Goal: Find specific page/section: Find specific page/section

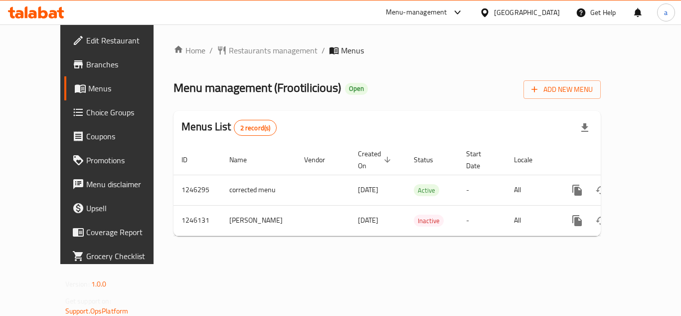
click at [232, 51] on span "Restaurants management" at bounding box center [273, 50] width 89 height 12
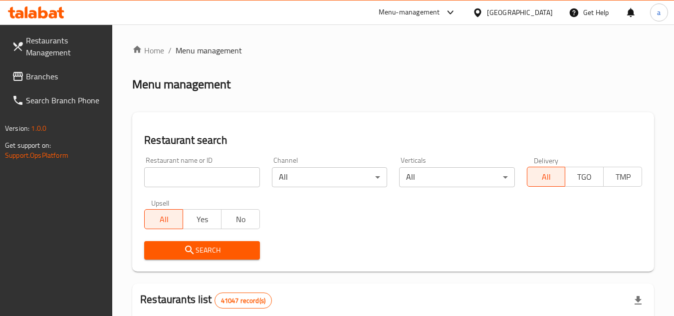
click at [204, 176] on input "search" at bounding box center [201, 177] width 115 height 20
paste input "682871"
type input "682871"
click button "Search" at bounding box center [201, 250] width 115 height 18
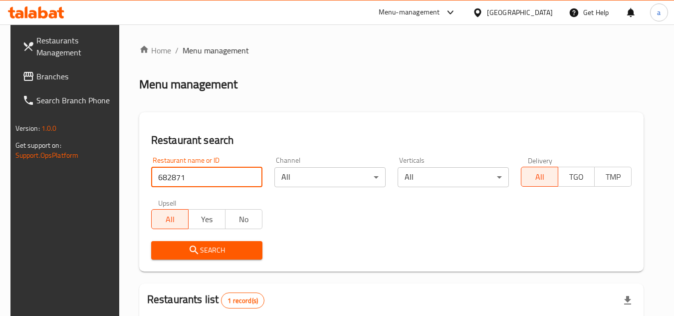
click at [43, 76] on span "Branches" at bounding box center [75, 76] width 79 height 12
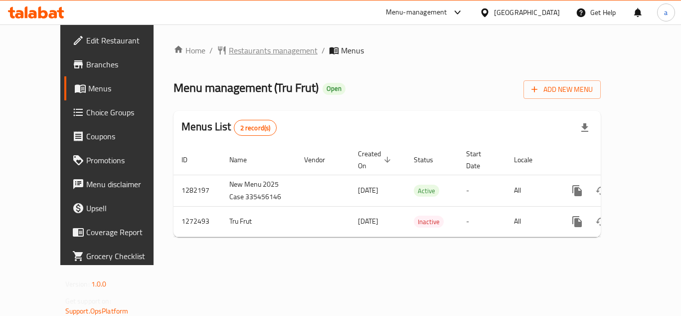
click at [229, 49] on span "Restaurants management" at bounding box center [273, 50] width 89 height 12
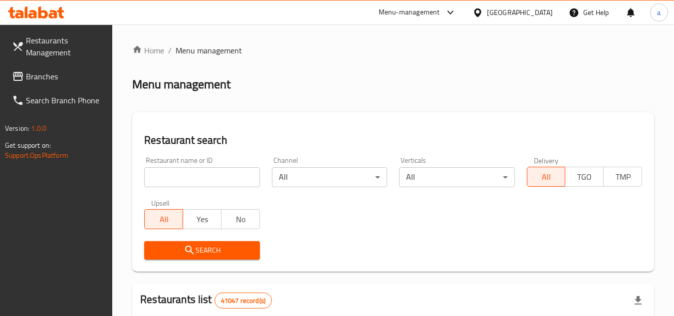
click at [197, 176] on input "search" at bounding box center [201, 177] width 115 height 20
paste input "690294"
type input "690294"
click button "Search" at bounding box center [201, 250] width 115 height 18
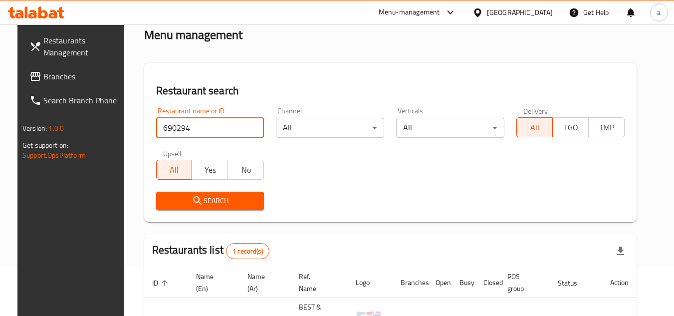
scroll to position [121, 0]
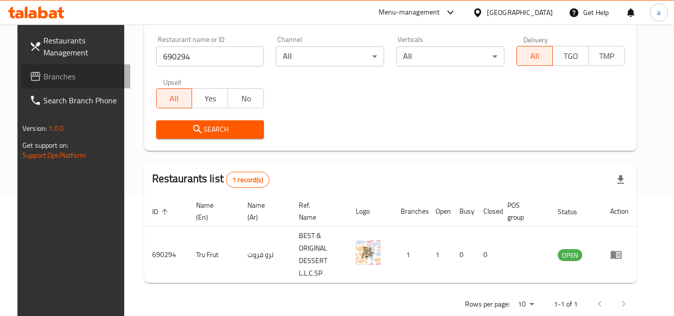
click at [69, 75] on span "Branches" at bounding box center [82, 76] width 79 height 12
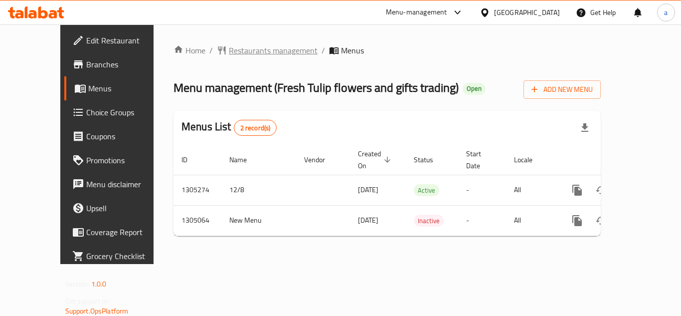
click at [229, 54] on span "Restaurants management" at bounding box center [273, 50] width 89 height 12
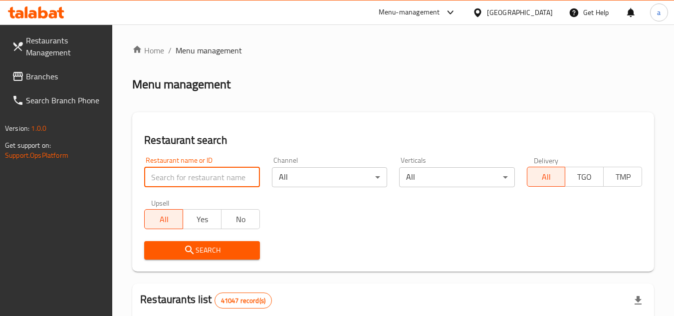
click at [153, 178] on input "search" at bounding box center [201, 177] width 115 height 20
paste input "703546"
type input "703546"
click button "Search" at bounding box center [201, 250] width 115 height 18
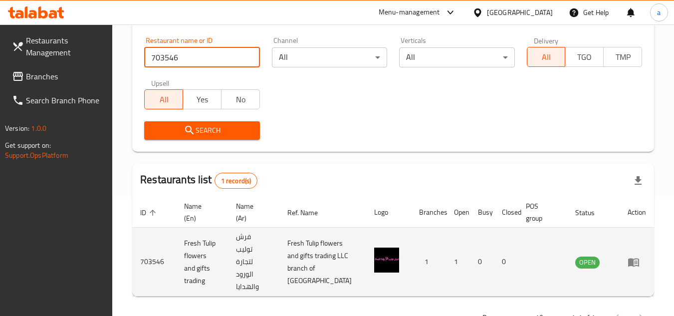
scroll to position [142, 0]
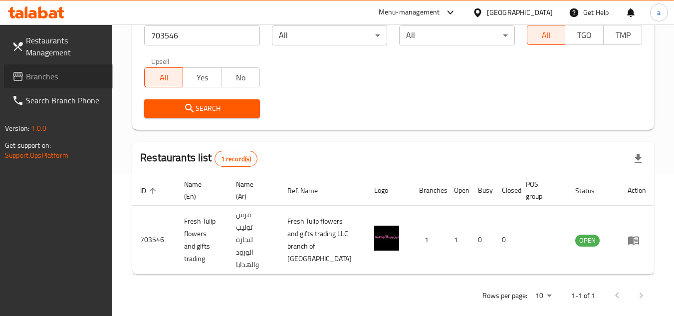
click at [81, 83] on link "Branches" at bounding box center [58, 76] width 109 height 24
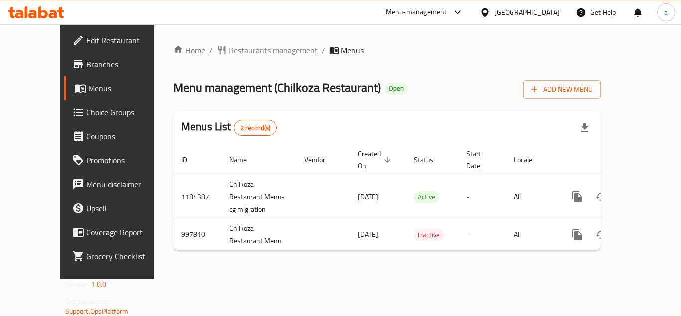
click at [229, 48] on span "Restaurants management" at bounding box center [273, 50] width 89 height 12
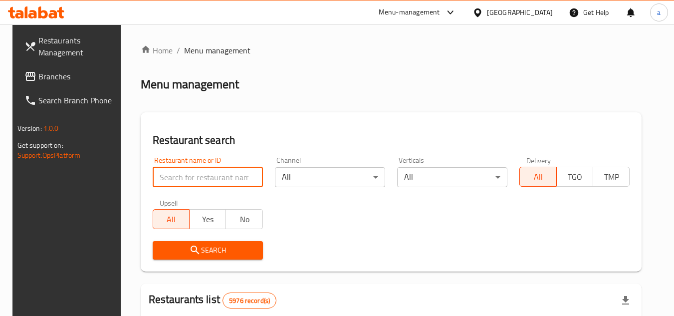
click at [211, 179] on input "search" at bounding box center [208, 177] width 110 height 20
paste input "660416"
type input "660416"
click button "Search" at bounding box center [208, 250] width 110 height 18
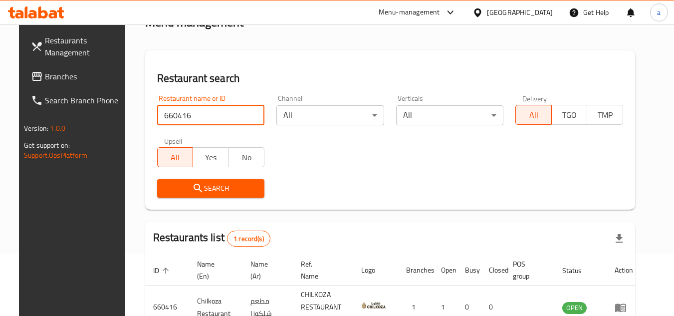
scroll to position [129, 0]
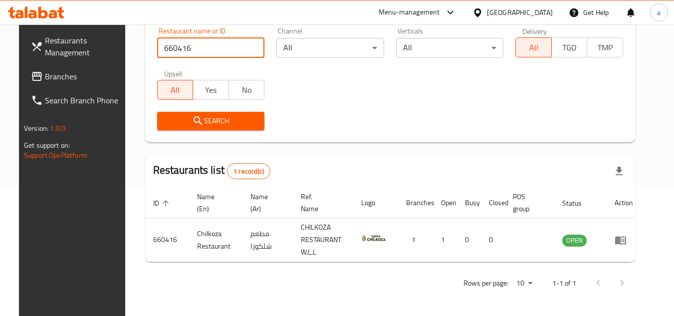
click at [73, 78] on span "Branches" at bounding box center [84, 76] width 79 height 12
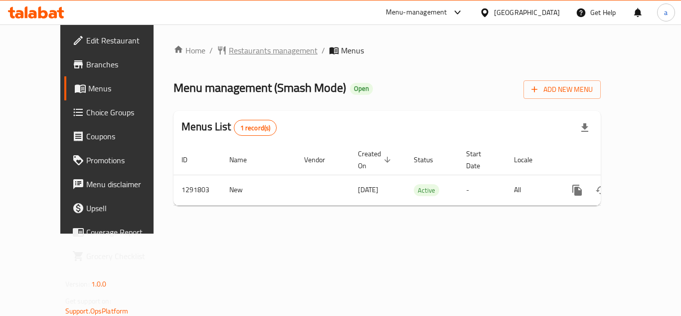
click at [252, 52] on span "Restaurants management" at bounding box center [273, 50] width 89 height 12
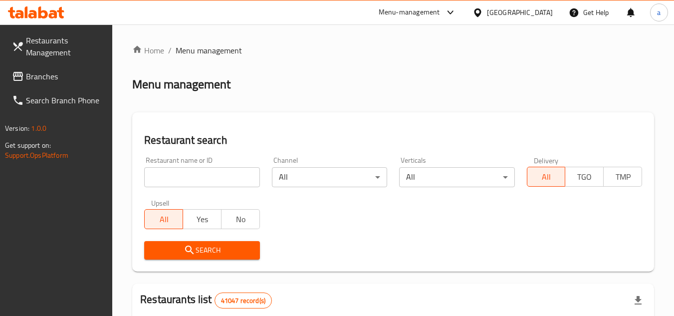
click at [215, 177] on input "search" at bounding box center [201, 177] width 115 height 20
paste input "698884"
type input "698884"
click button "Search" at bounding box center [201, 250] width 115 height 18
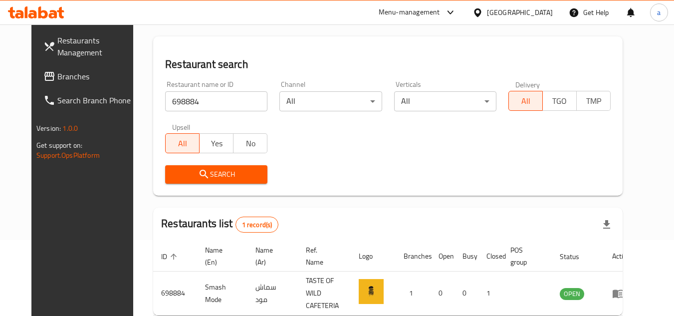
scroll to position [121, 0]
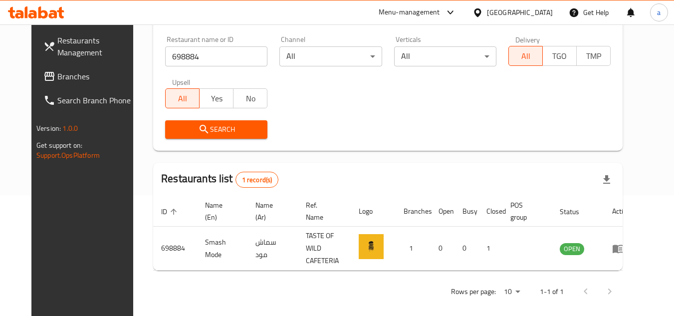
click at [79, 82] on link "Branches" at bounding box center [89, 76] width 109 height 24
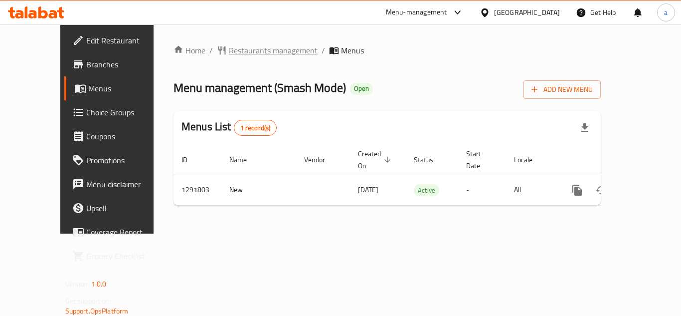
click at [229, 52] on span "Restaurants management" at bounding box center [273, 50] width 89 height 12
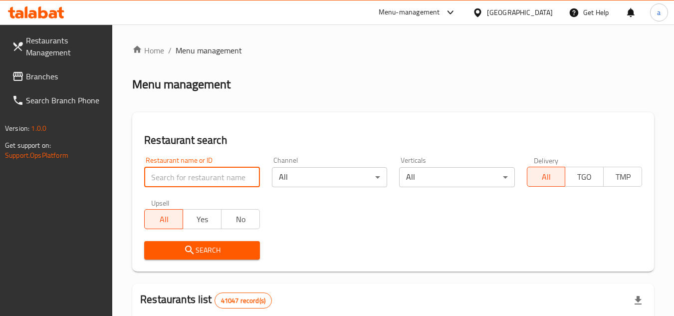
click at [205, 174] on input "search" at bounding box center [201, 177] width 115 height 20
paste input "698884"
type input "698884"
click button "Search" at bounding box center [201, 250] width 115 height 18
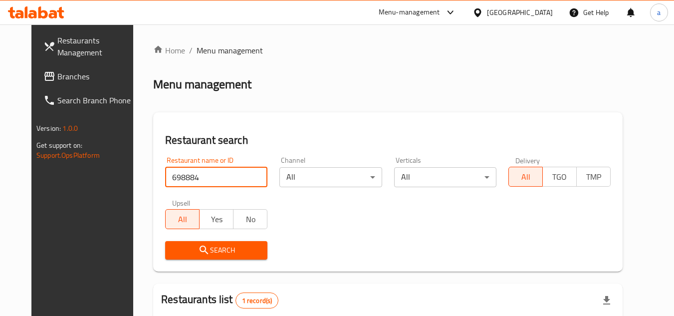
scroll to position [121, 0]
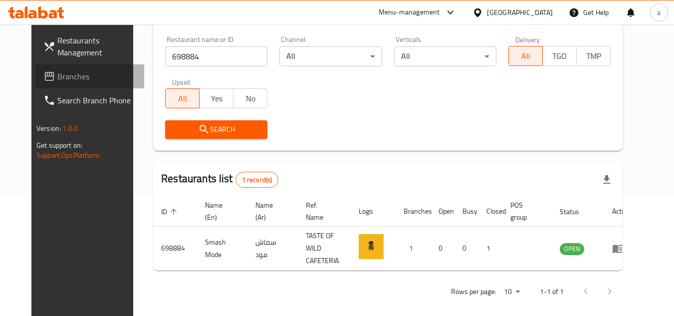
click at [87, 81] on span "Branches" at bounding box center [96, 76] width 79 height 12
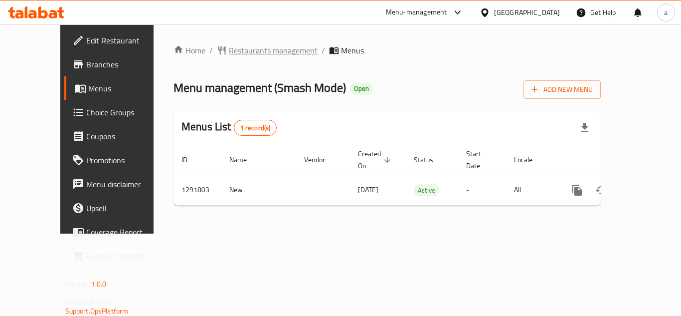
click at [229, 45] on span "Restaurants management" at bounding box center [273, 50] width 89 height 12
click at [229, 52] on span "Restaurants management" at bounding box center [273, 51] width 89 height 12
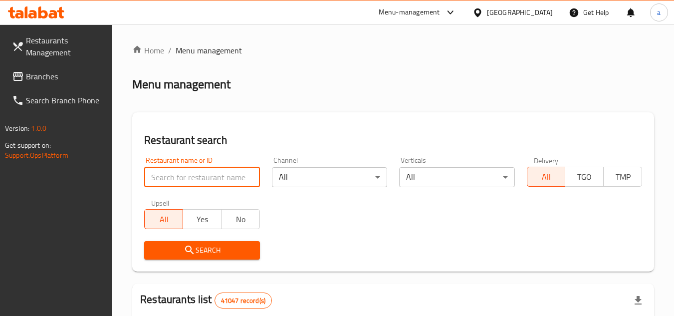
click at [209, 182] on input "search" at bounding box center [201, 177] width 115 height 20
paste input "698884"
type input "698884"
click button "Search" at bounding box center [201, 250] width 115 height 18
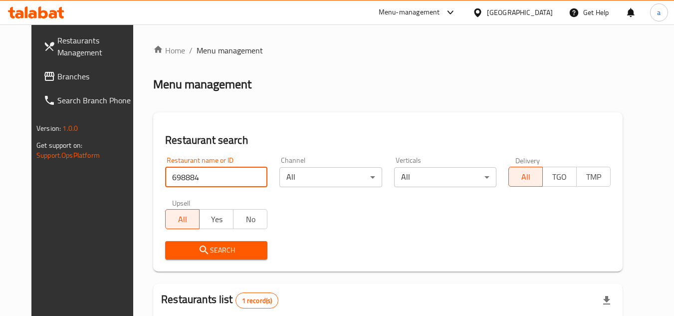
scroll to position [121, 0]
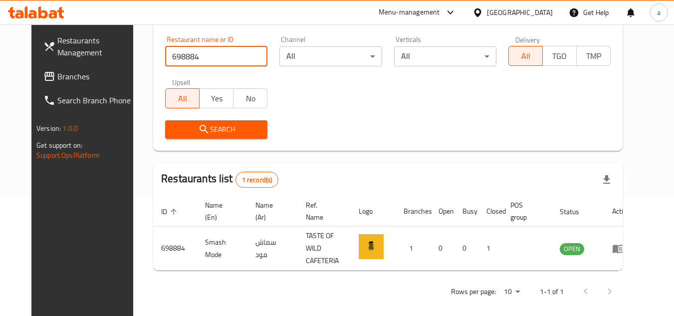
click at [71, 76] on span "Branches" at bounding box center [96, 76] width 79 height 12
